Goal: Information Seeking & Learning: Learn about a topic

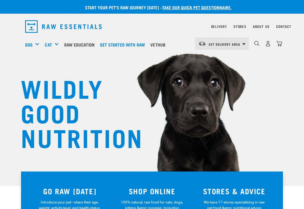
click at [86, 48] on link "Raw Education" at bounding box center [81, 45] width 36 height 22
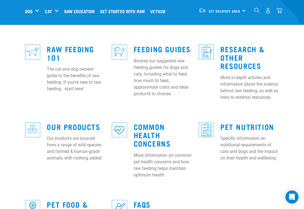
scroll to position [159, 0]
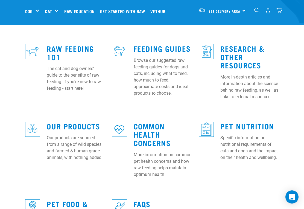
click at [152, 46] on link "Feeding Guides" at bounding box center [162, 48] width 57 height 4
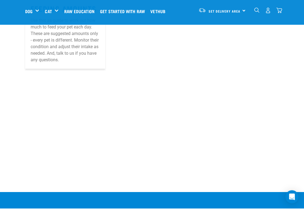
scroll to position [496, 0]
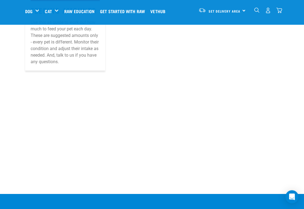
click at [52, 13] on link "Feeding Amounts" at bounding box center [64, 10] width 66 height 4
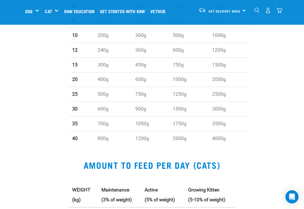
click at [254, 11] on img "dropdown navigation" at bounding box center [256, 10] width 5 height 5
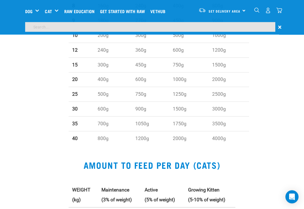
scroll to position [344, 0]
click at [175, 26] on input "search" at bounding box center [150, 27] width 250 height 10
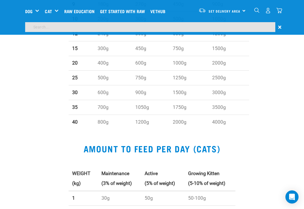
scroll to position [344, 0]
type input "Bone broth"
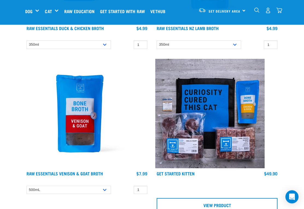
scroll to position [170, 0]
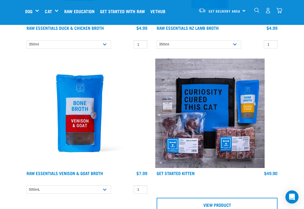
click at [227, 49] on select "350ml" at bounding box center [199, 44] width 84 height 8
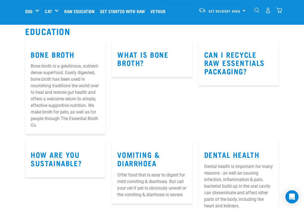
scroll to position [1012, 0]
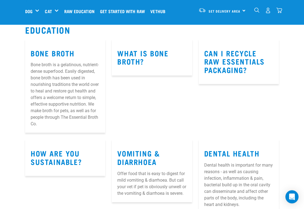
click at [61, 109] on p "Bone broth is a gelatinous, nutrient-dense superfood. Easily digested, bone bro…" at bounding box center [65, 95] width 69 height 66
click at [69, 55] on link "Bone Broth" at bounding box center [53, 53] width 44 height 4
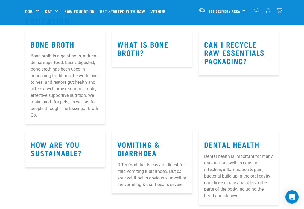
scroll to position [1021, 0]
click at [146, 55] on link "What is bone broth?" at bounding box center [142, 48] width 51 height 13
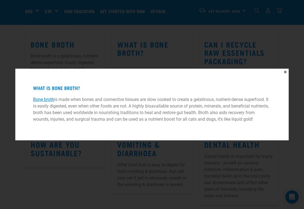
click at [282, 70] on button "✕" at bounding box center [285, 72] width 7 height 7
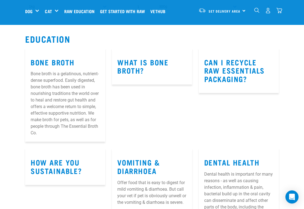
scroll to position [1007, 0]
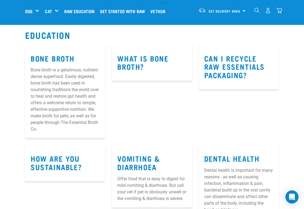
click at [74, 60] on link "Bone Broth" at bounding box center [53, 58] width 44 height 4
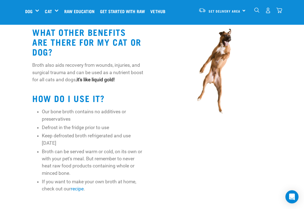
scroll to position [336, 0]
click at [84, 186] on link "recipe" at bounding box center [77, 188] width 13 height 5
